Goal: Transaction & Acquisition: Book appointment/travel/reservation

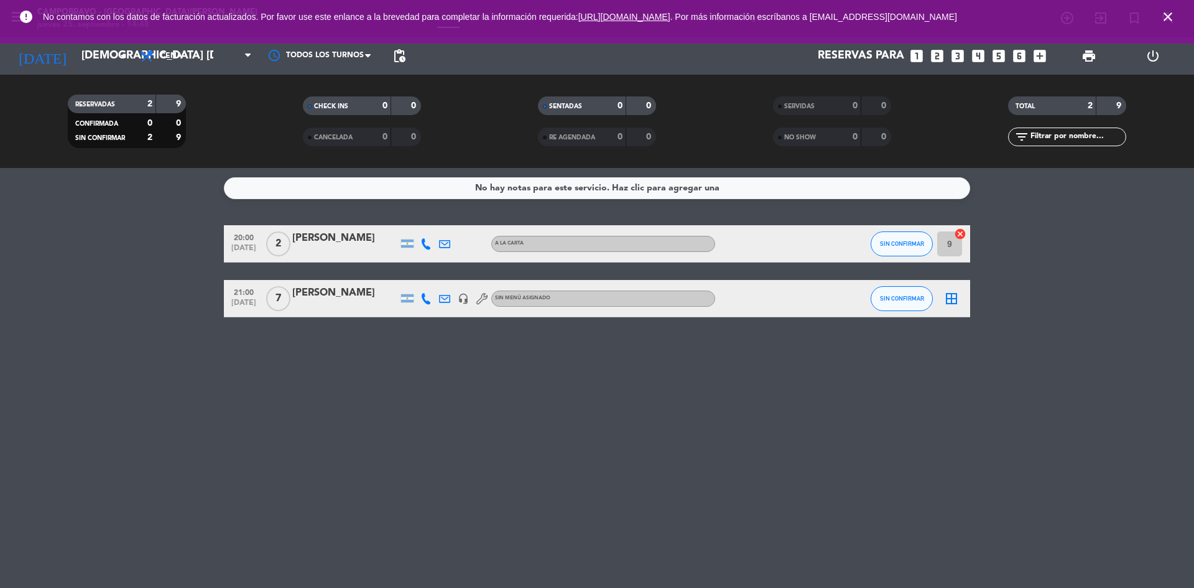
click at [1021, 55] on icon "looks_6" at bounding box center [1019, 56] width 16 height 16
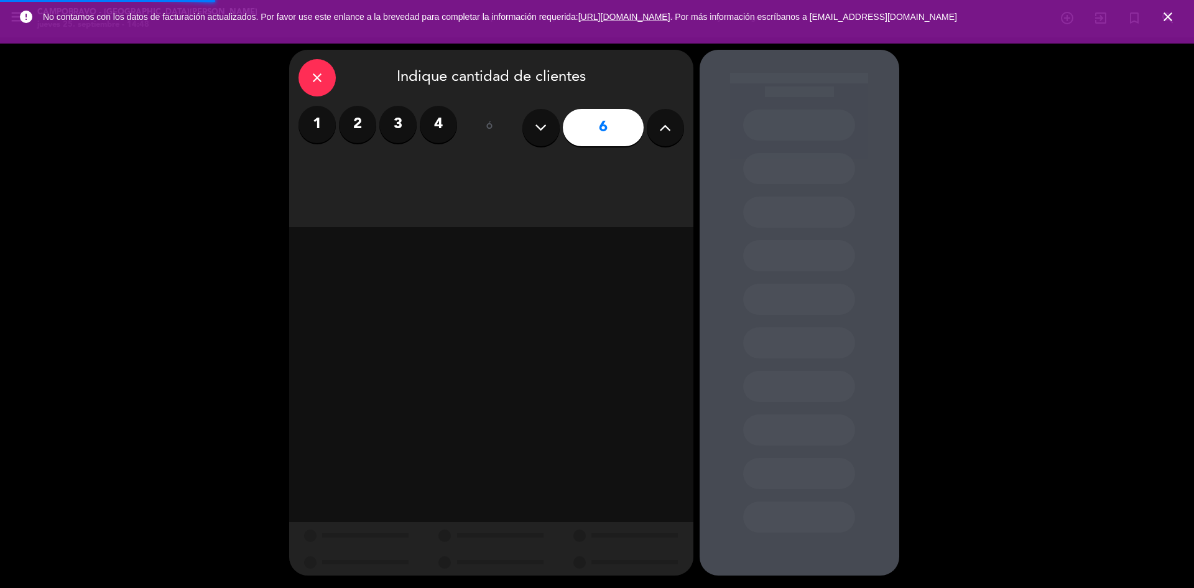
click at [1020, 55] on div "close Indique cantidad de clientes 1 2 3 4 ó 6" at bounding box center [597, 312] width 1194 height 550
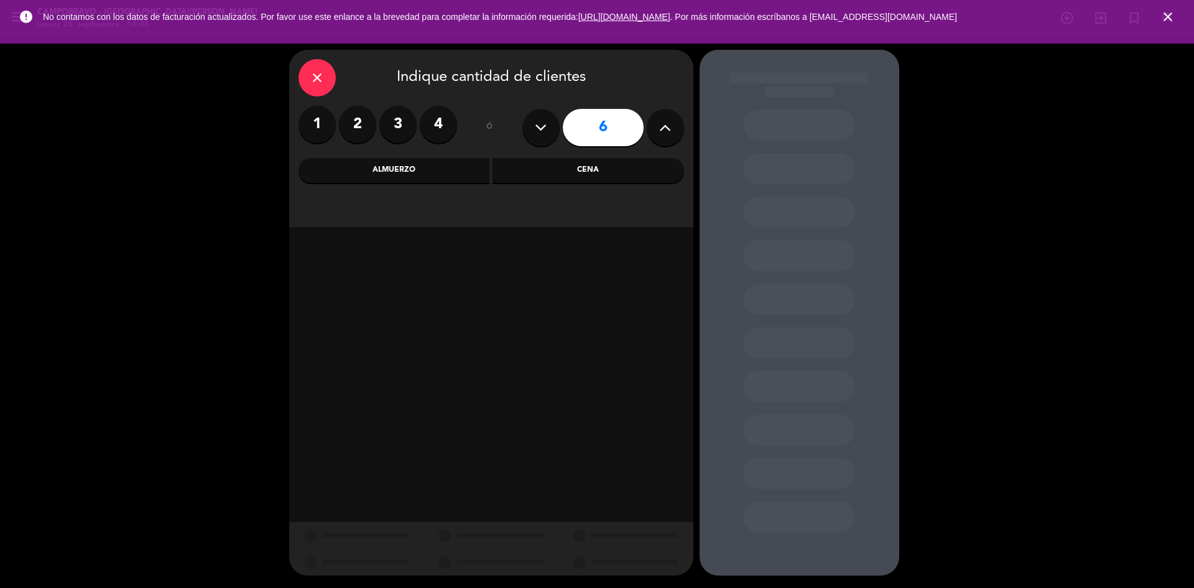
click at [591, 172] on div "Cena" at bounding box center [587, 170] width 191 height 25
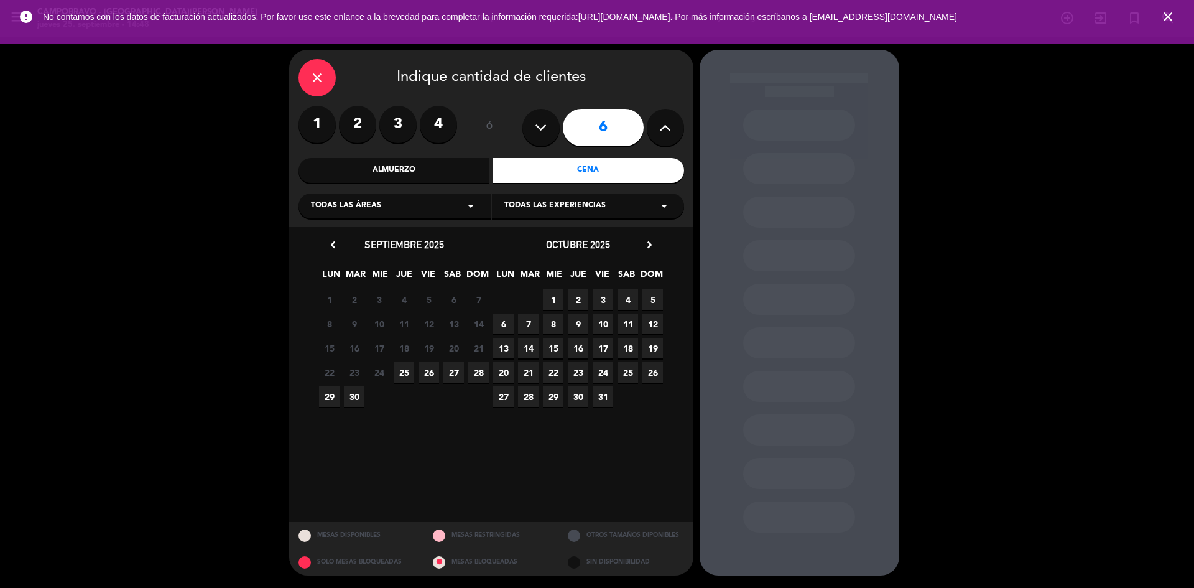
click at [412, 372] on span "25" at bounding box center [404, 372] width 21 height 21
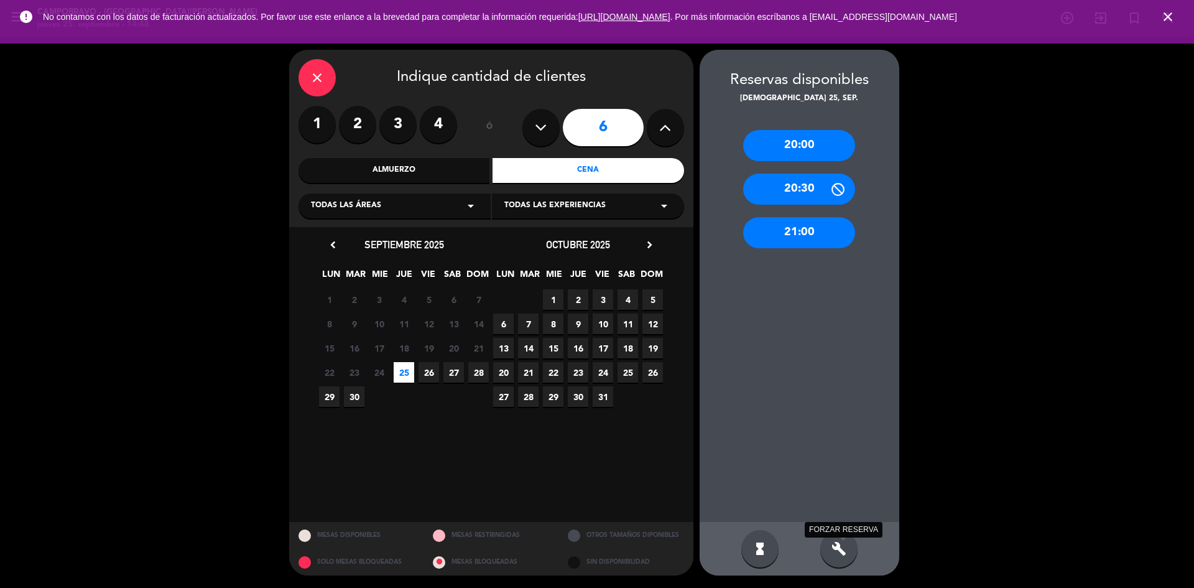
click at [846, 549] on icon "build" at bounding box center [838, 548] width 15 height 15
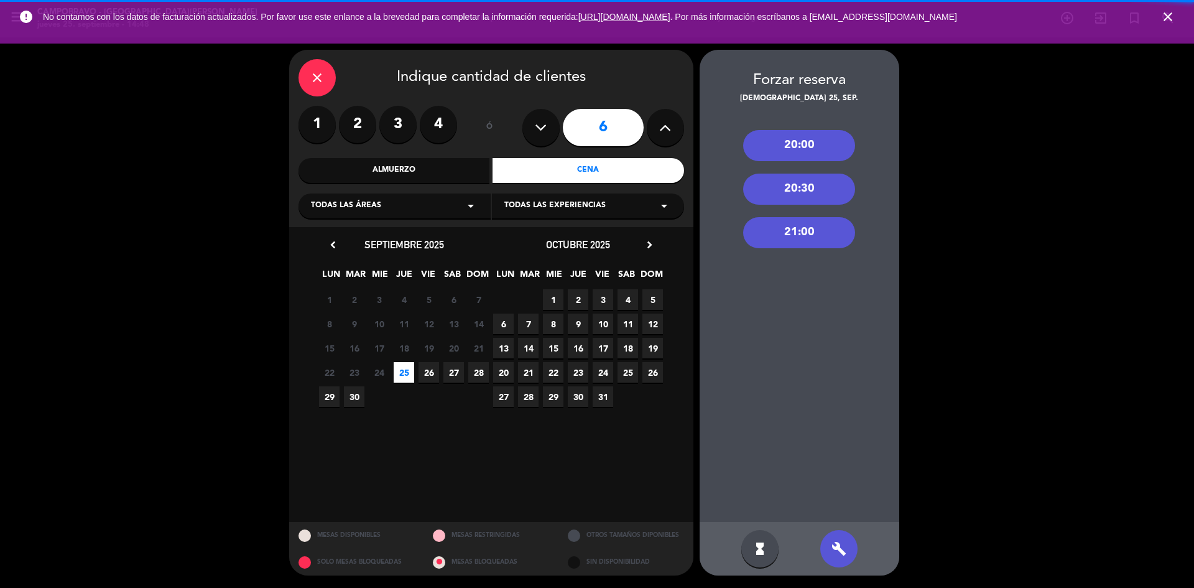
click at [811, 147] on div "20:00" at bounding box center [799, 145] width 112 height 31
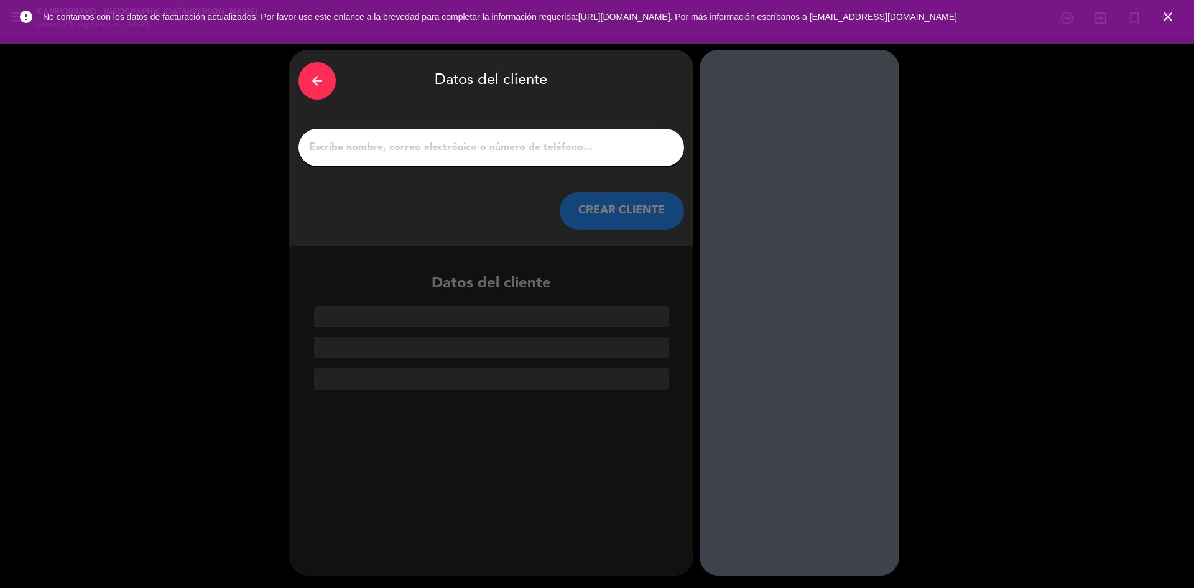
click at [522, 155] on input "1" at bounding box center [491, 147] width 367 height 17
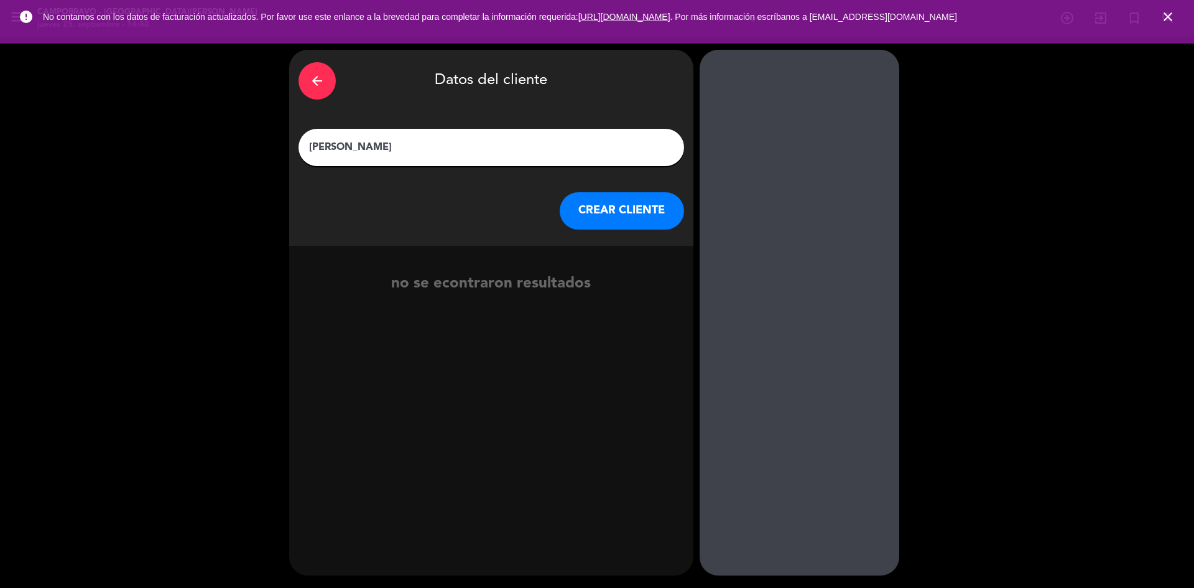
type input "[PERSON_NAME]"
click at [581, 215] on button "CREAR CLIENTE" at bounding box center [622, 210] width 124 height 37
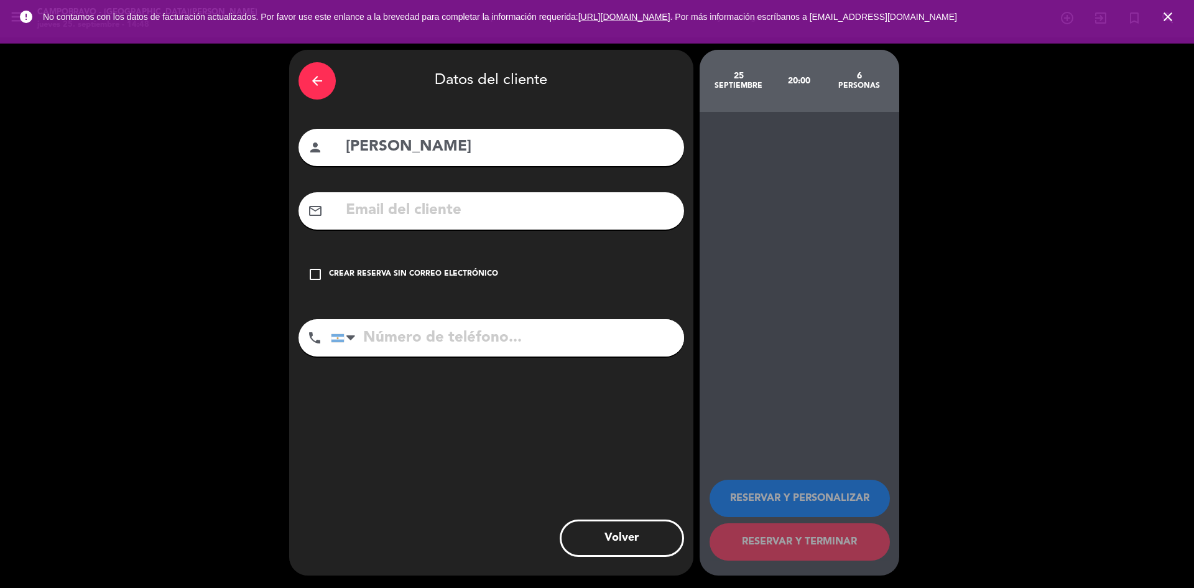
click at [376, 269] on div "Crear reserva sin correo electrónico" at bounding box center [413, 274] width 169 height 12
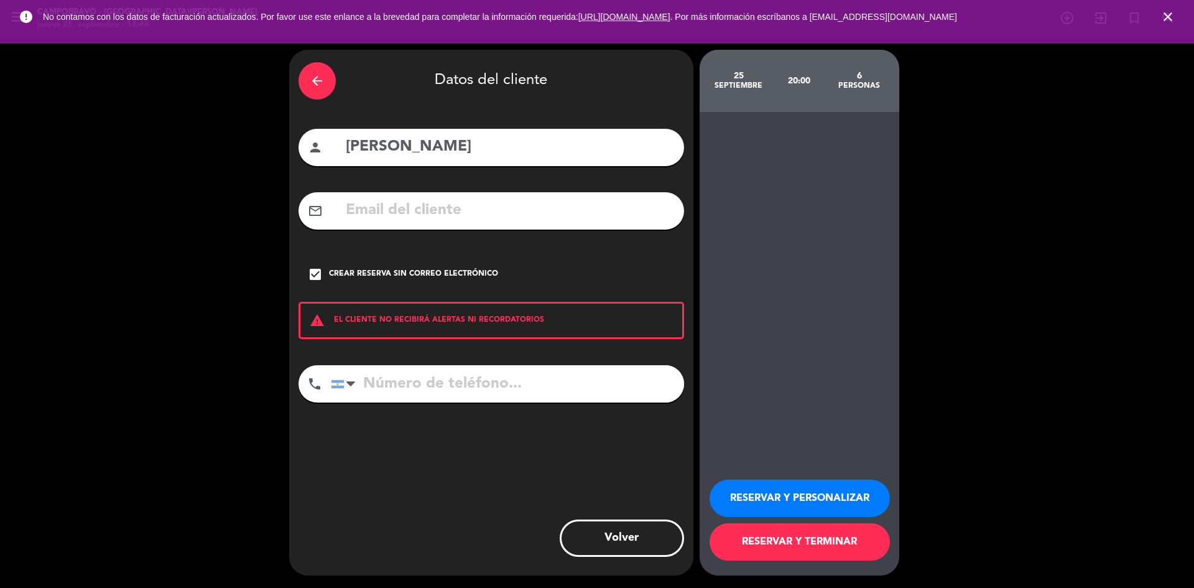
click at [381, 377] on input "tel" at bounding box center [507, 383] width 353 height 37
paste input "[PHONE_NUMBER]"
type input "[PHONE_NUMBER]"
click at [790, 545] on button "RESERVAR Y TERMINAR" at bounding box center [799, 541] width 180 height 37
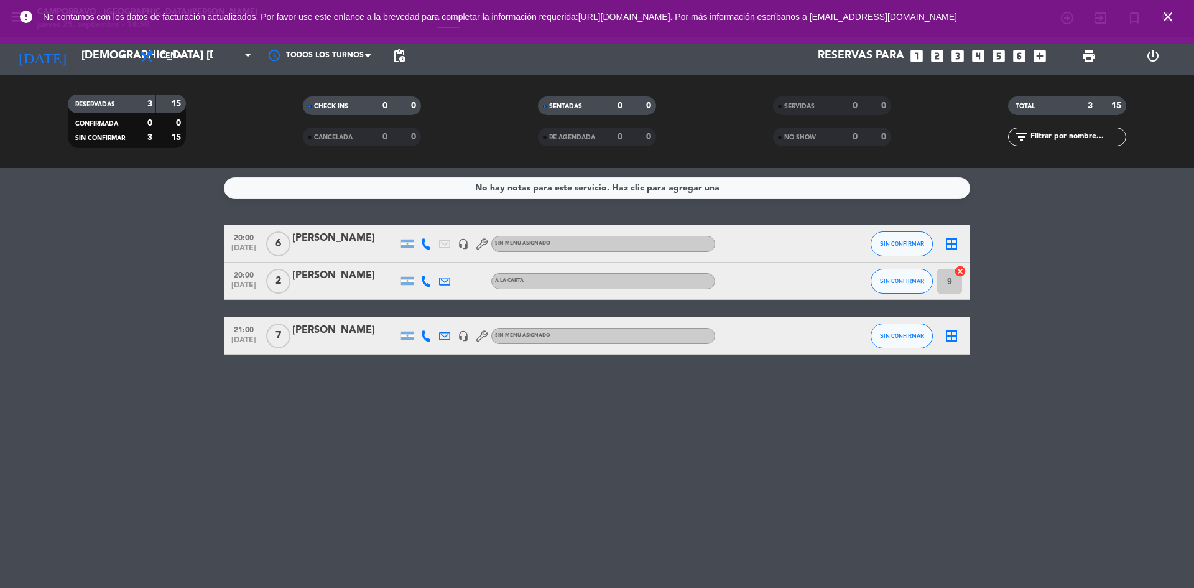
click at [1172, 16] on icon "close" at bounding box center [1167, 16] width 15 height 15
click at [994, 57] on icon "looks_5" at bounding box center [998, 56] width 16 height 16
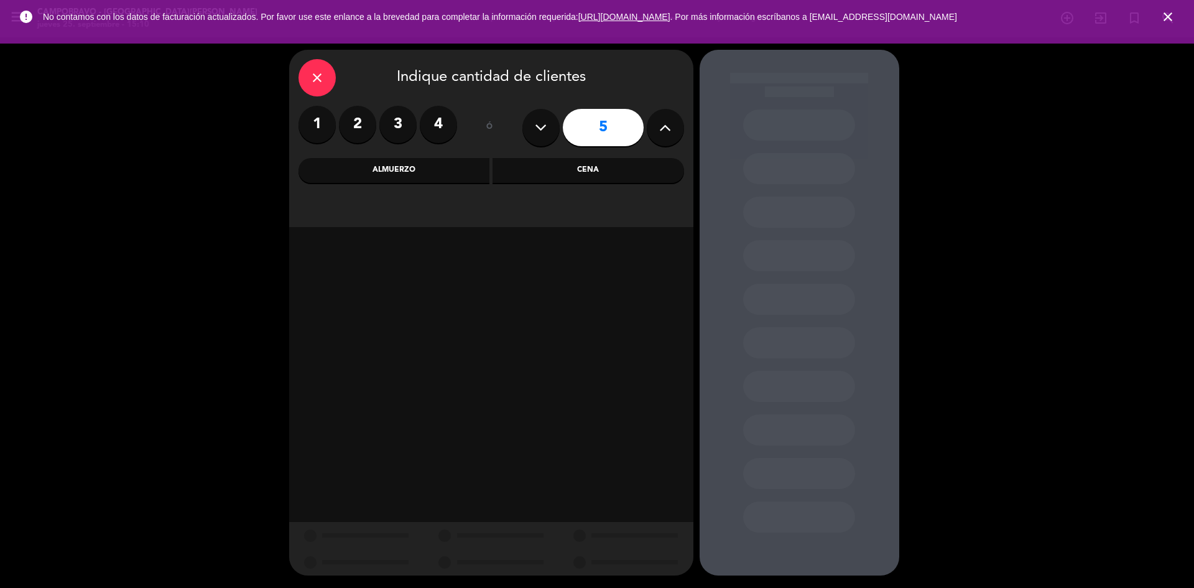
click at [419, 173] on div "Almuerzo" at bounding box center [393, 170] width 191 height 25
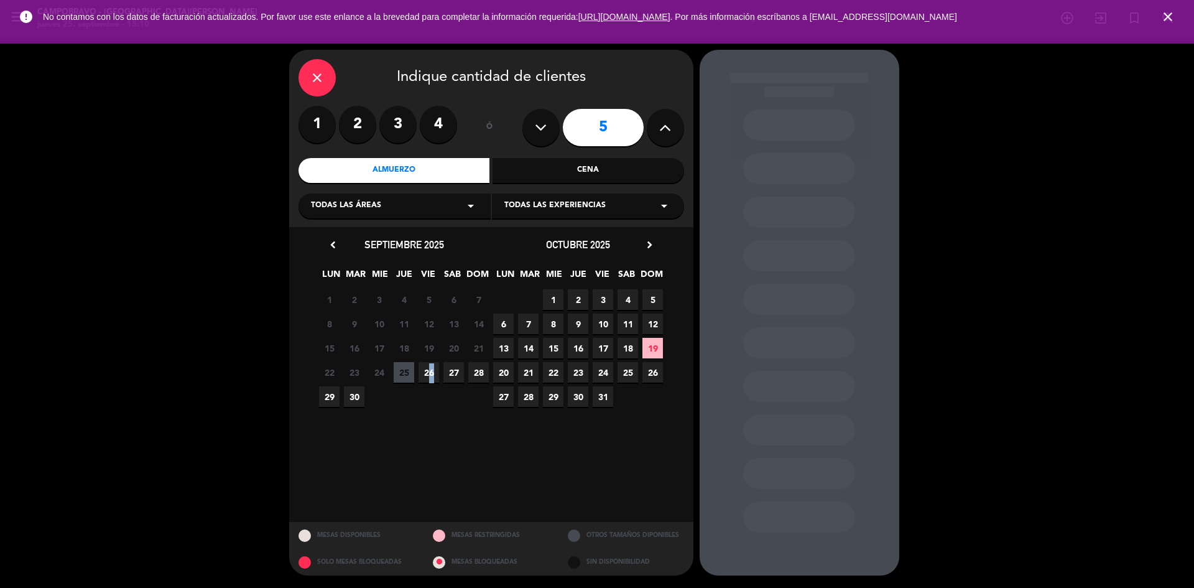
click at [429, 377] on span "26" at bounding box center [428, 372] width 21 height 21
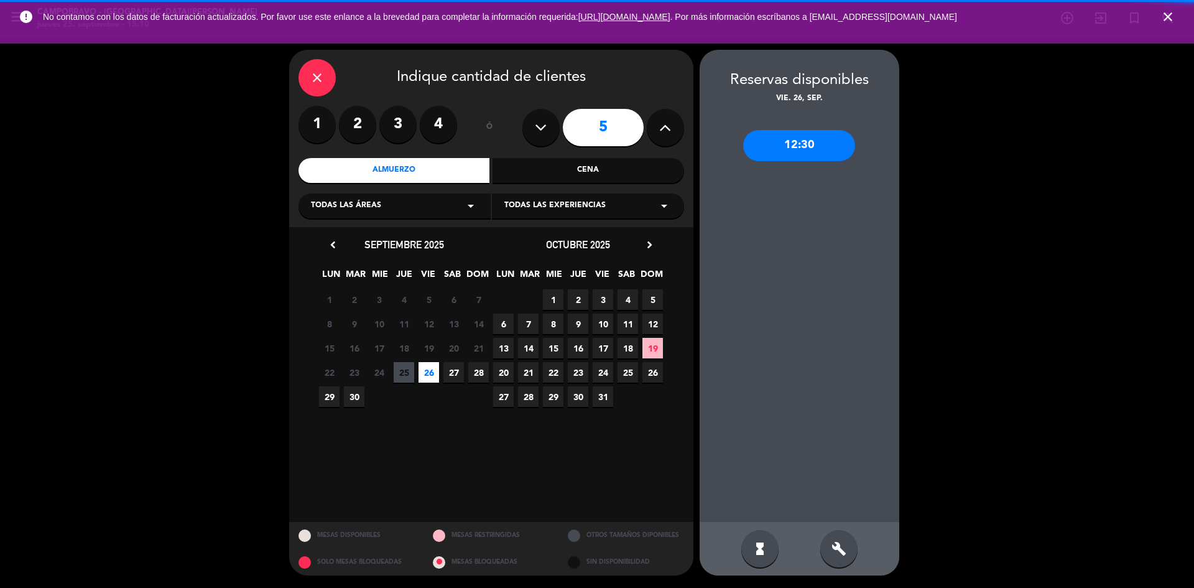
click at [846, 542] on div "build" at bounding box center [838, 548] width 37 height 37
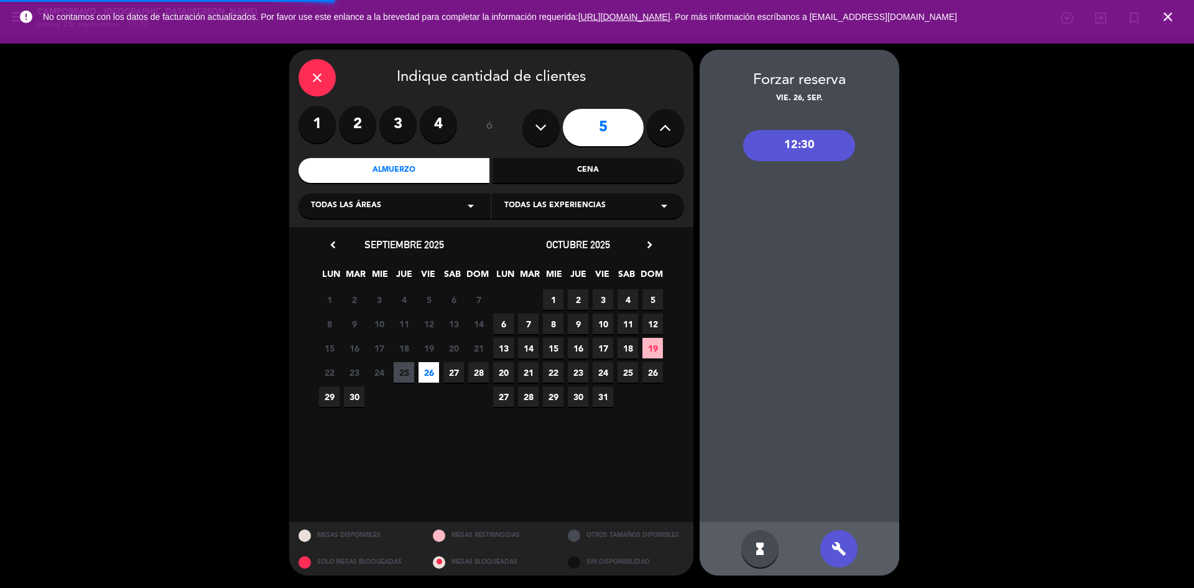
click at [804, 129] on div "12:30" at bounding box center [799, 313] width 200 height 417
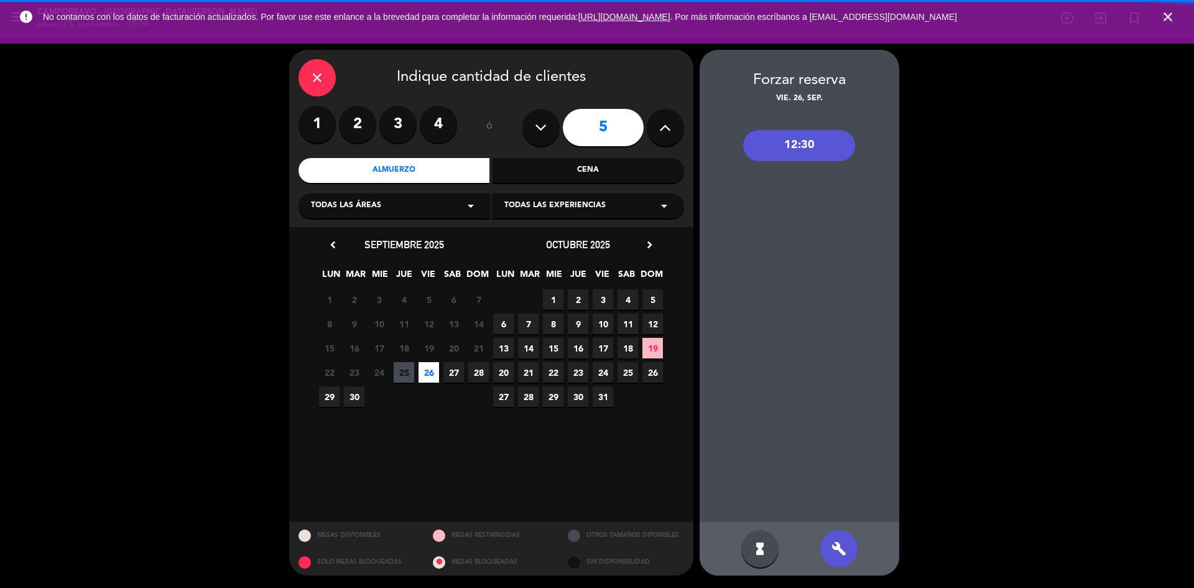
click at [798, 145] on div "12:30" at bounding box center [799, 145] width 112 height 31
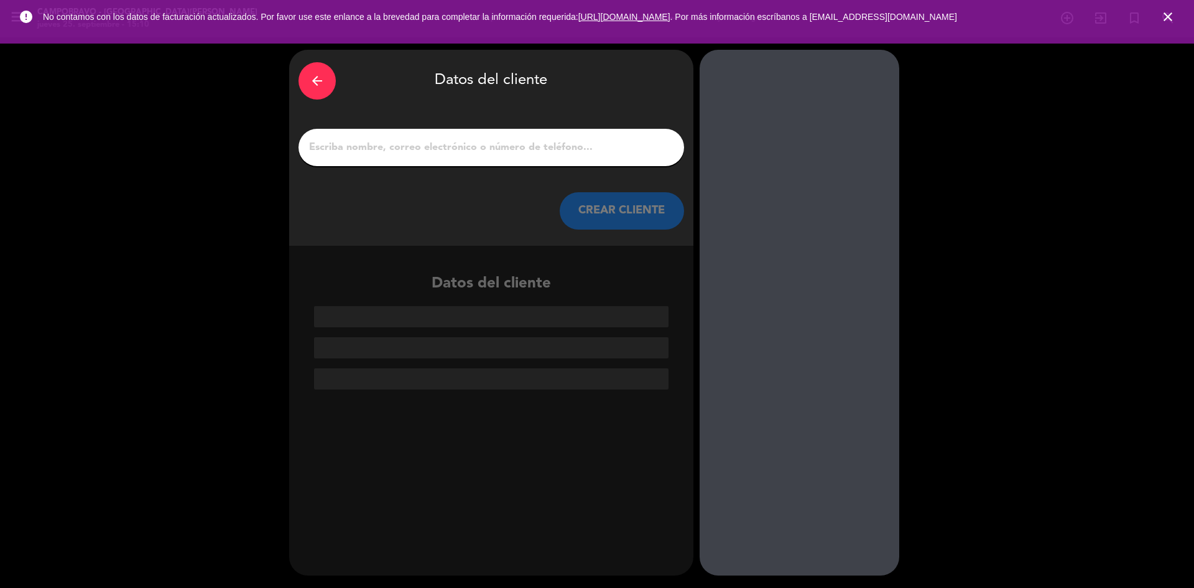
click at [464, 149] on input "1" at bounding box center [491, 147] width 367 height 17
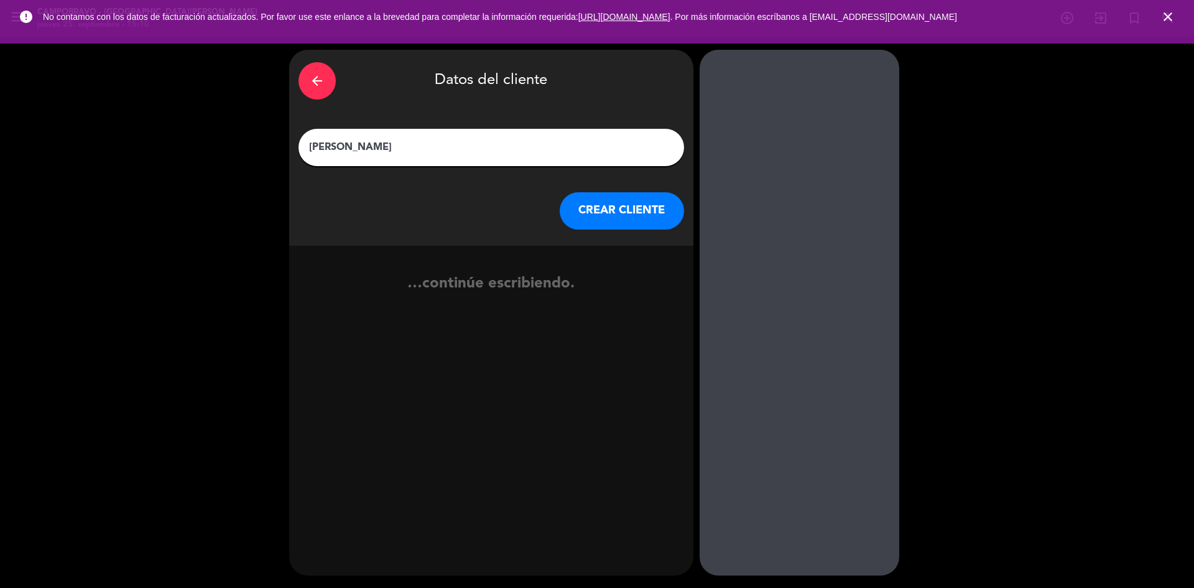
type input "[PERSON_NAME]"
click at [619, 220] on button "CREAR CLIENTE" at bounding box center [622, 210] width 124 height 37
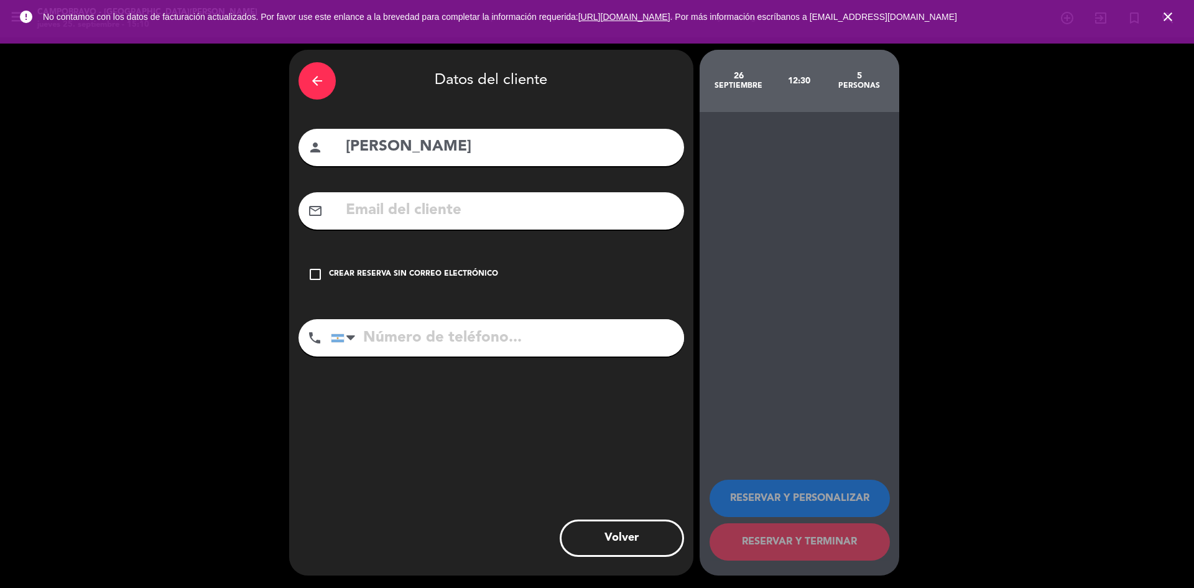
click at [399, 269] on div "Crear reserva sin correo electrónico" at bounding box center [413, 274] width 169 height 12
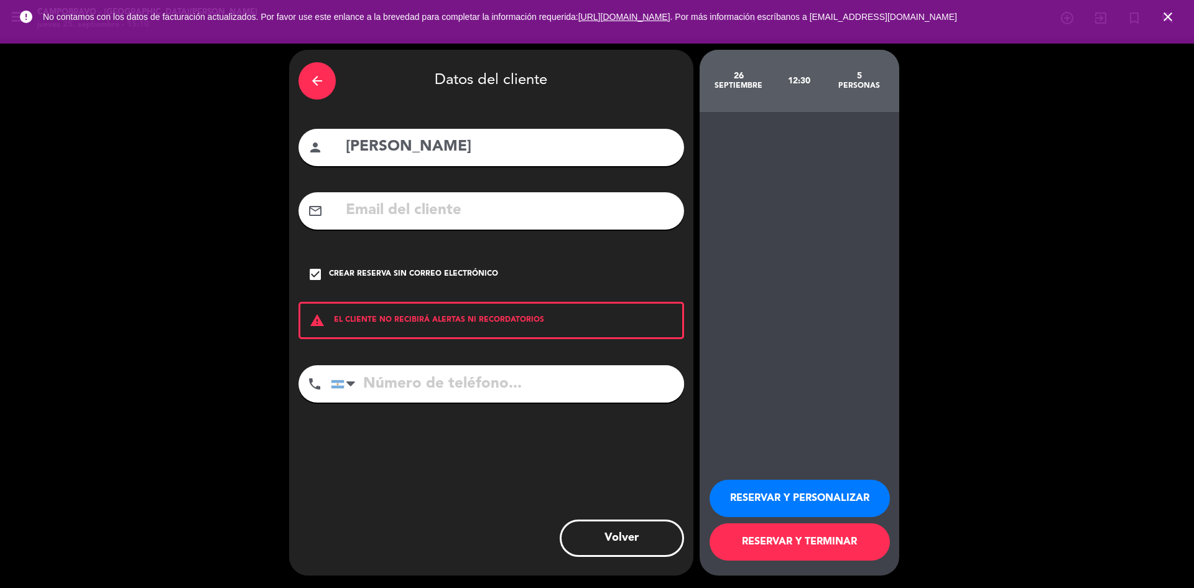
click at [441, 390] on input "tel" at bounding box center [507, 383] width 353 height 37
paste input "[PHONE_NUMBER]"
type input "[PHONE_NUMBER]"
click at [767, 542] on button "RESERVAR Y TERMINAR" at bounding box center [799, 541] width 180 height 37
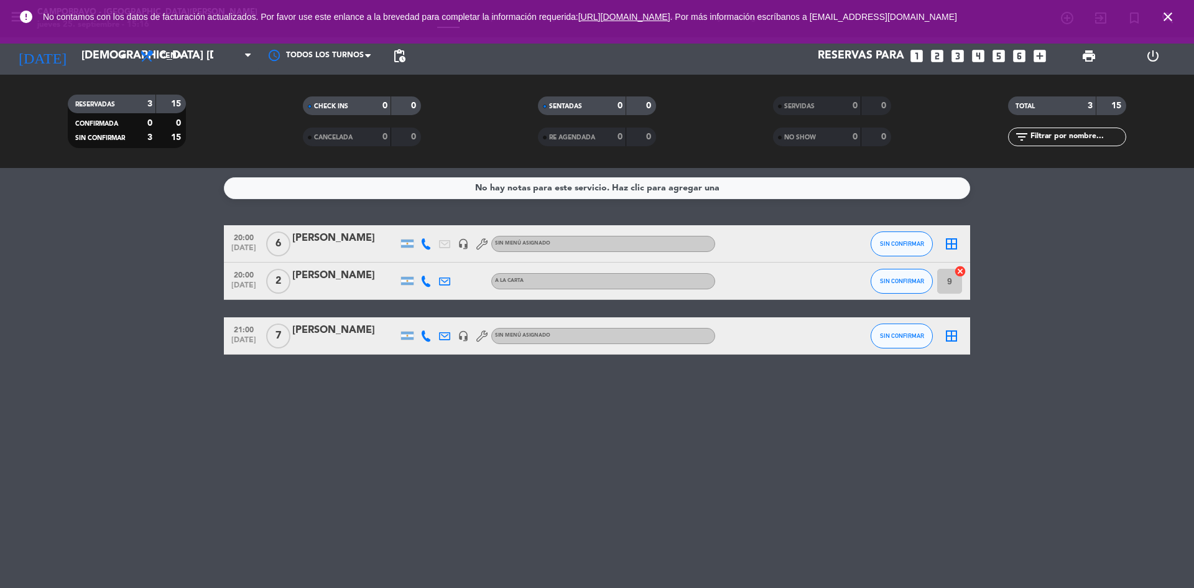
drag, startPoint x: 1173, startPoint y: 12, endPoint x: 1155, endPoint y: 14, distance: 18.1
click at [1172, 14] on icon "close" at bounding box center [1167, 16] width 15 height 15
